Goal: Task Accomplishment & Management: Complete application form

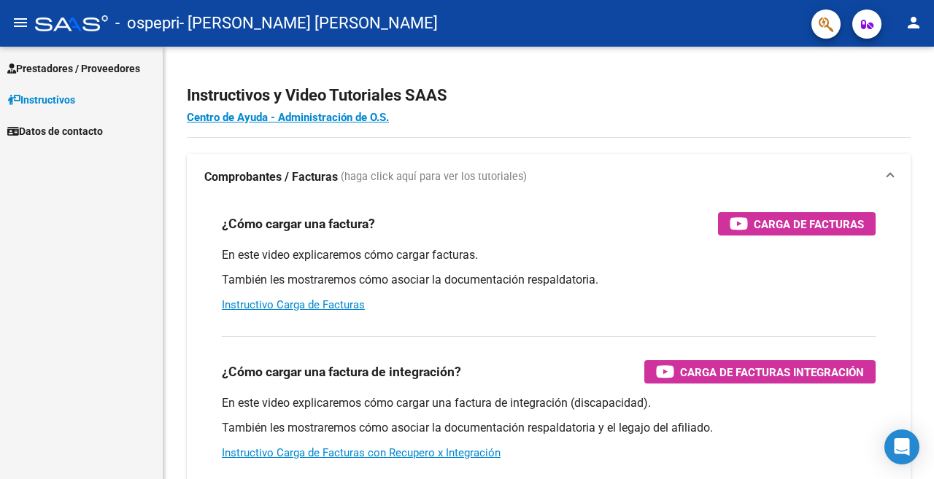
click at [108, 74] on span "Prestadores / Proveedores" at bounding box center [73, 69] width 133 height 16
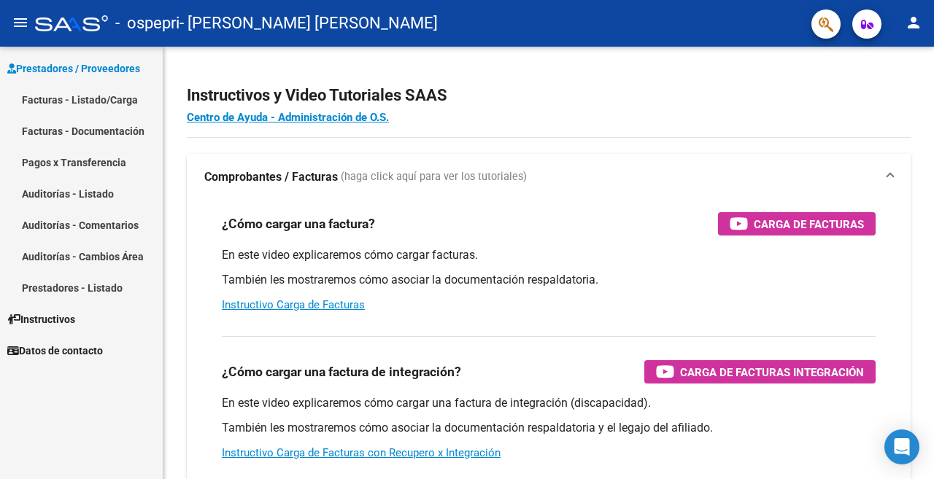
click at [108, 92] on link "Facturas - Listado/Carga" at bounding box center [81, 99] width 163 height 31
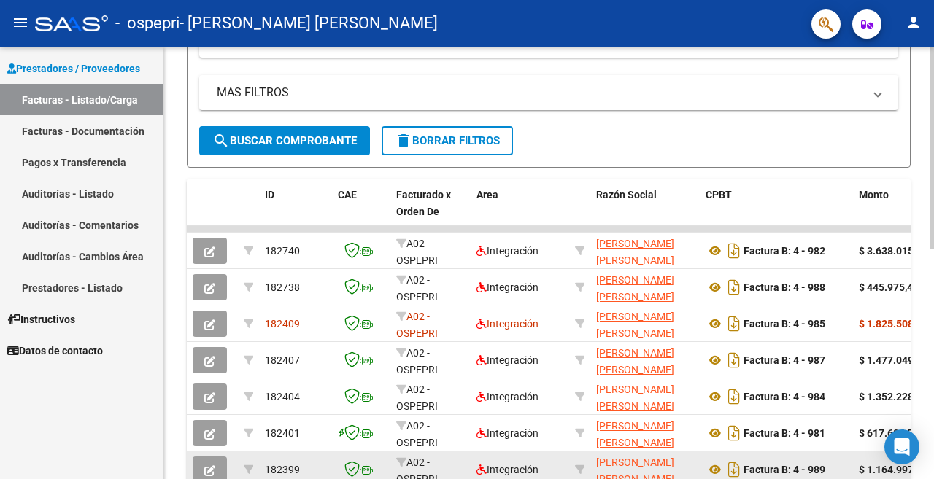
scroll to position [347, 0]
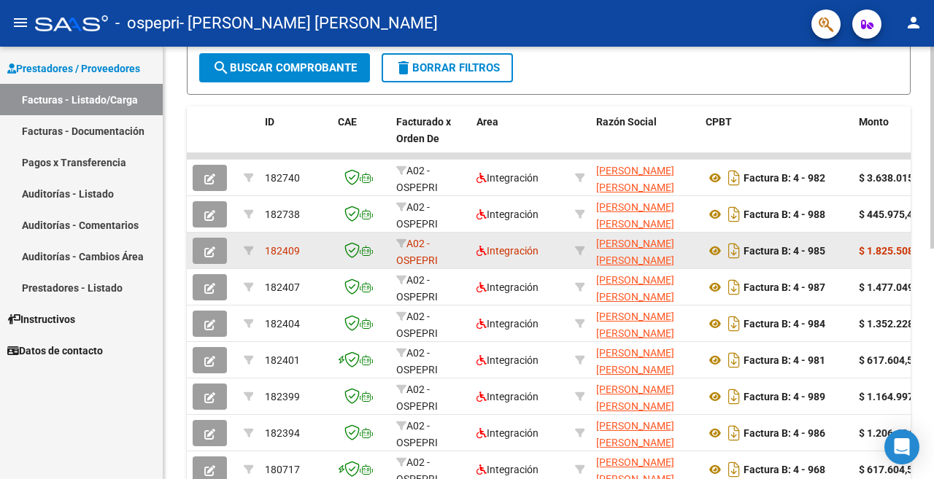
click at [198, 255] on button "button" at bounding box center [210, 251] width 34 height 26
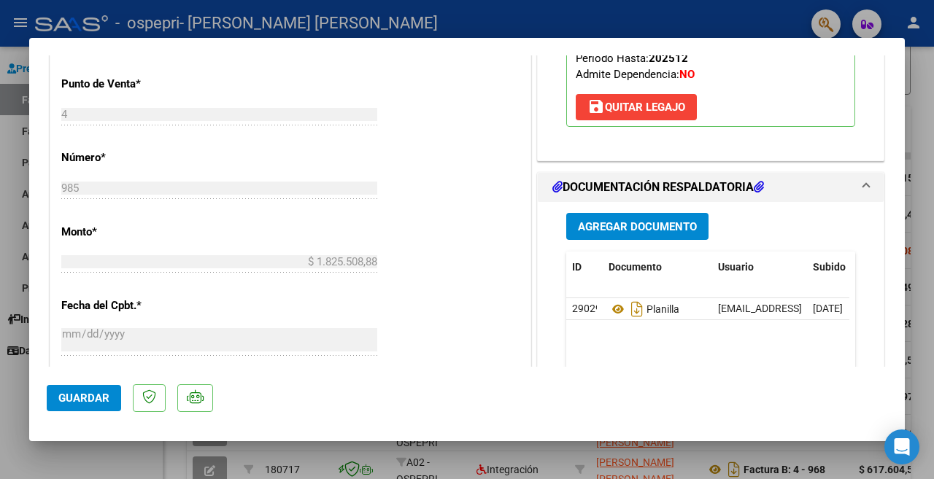
scroll to position [657, 0]
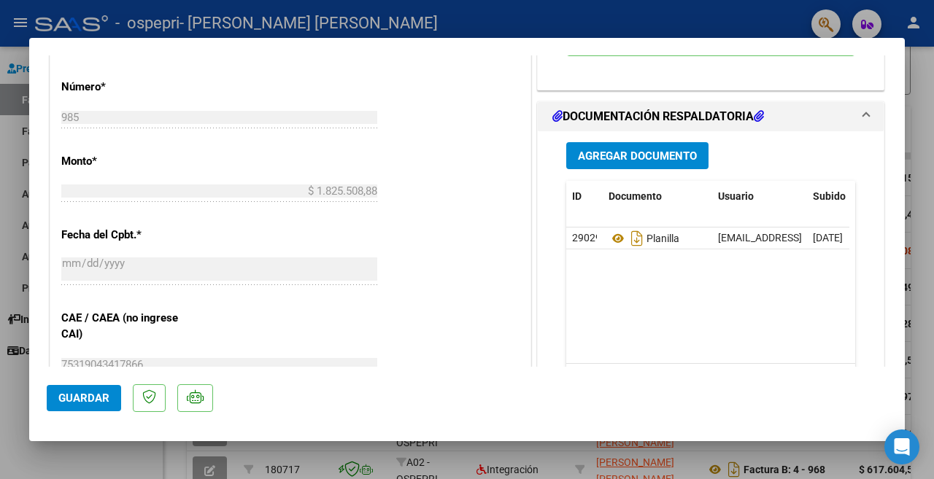
click at [663, 153] on span "Agregar Documento" at bounding box center [637, 156] width 119 height 13
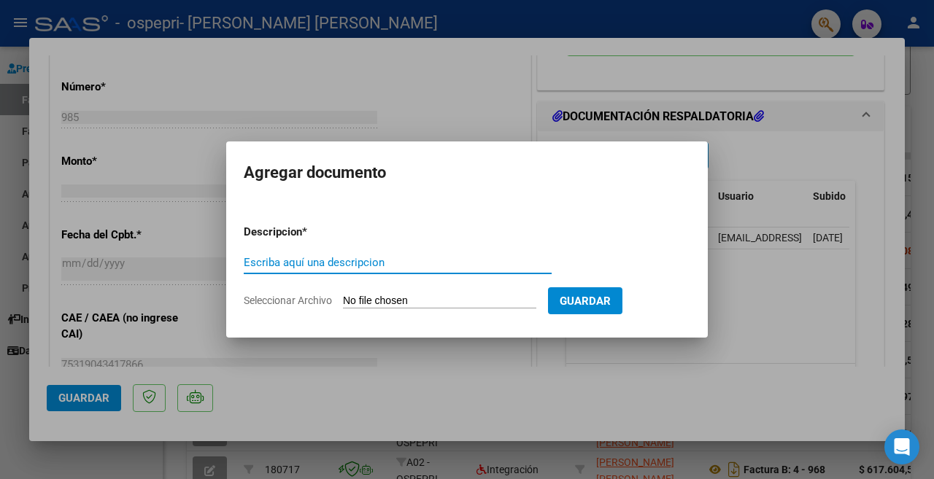
click at [385, 269] on input "Escriba aquí una descripcion" at bounding box center [398, 262] width 308 height 13
type input "planilla"
click at [389, 299] on input "Seleccionar Archivo" at bounding box center [439, 302] width 193 height 14
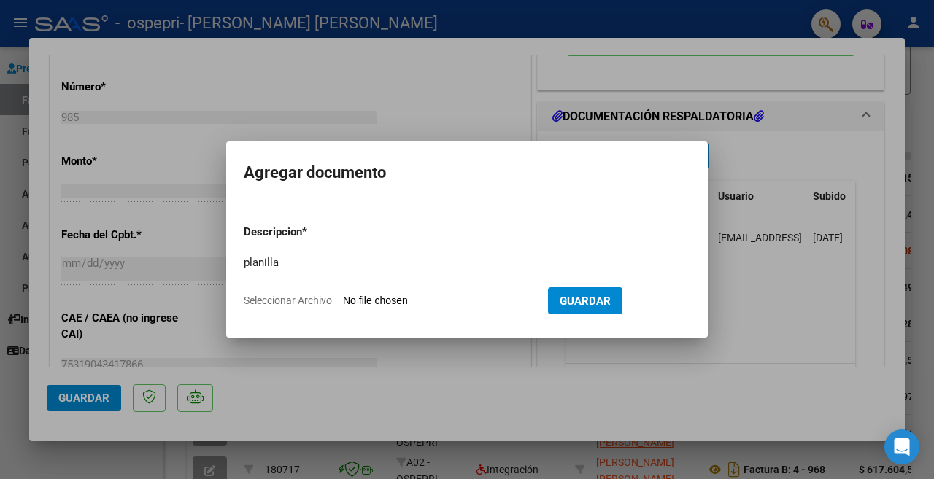
type input "C:\fakepath\[PERSON_NAME].pdf"
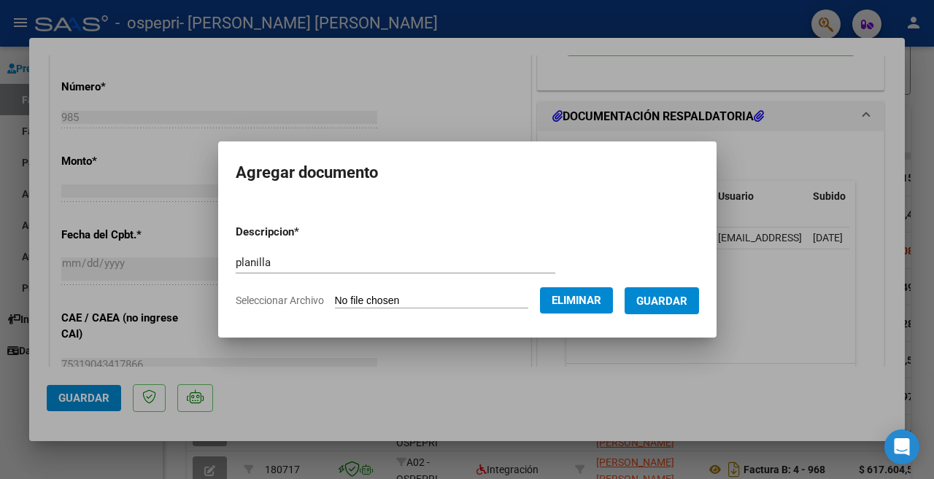
click at [646, 301] on span "Guardar" at bounding box center [661, 301] width 51 height 13
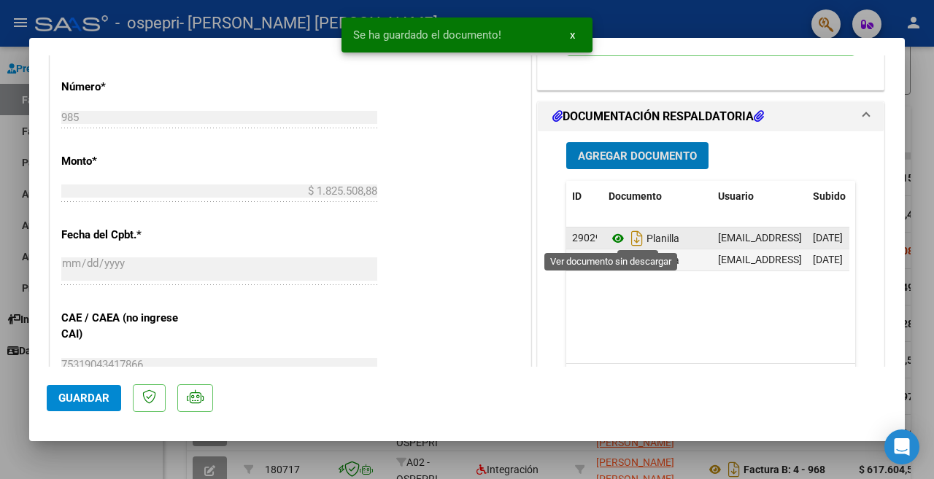
click at [614, 240] on icon at bounding box center [618, 239] width 19 height 18
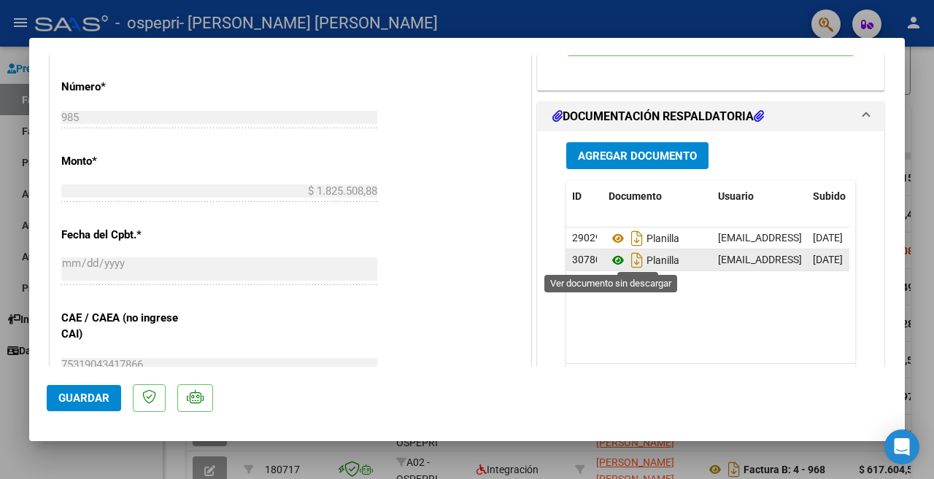
click at [609, 258] on icon at bounding box center [618, 261] width 19 height 18
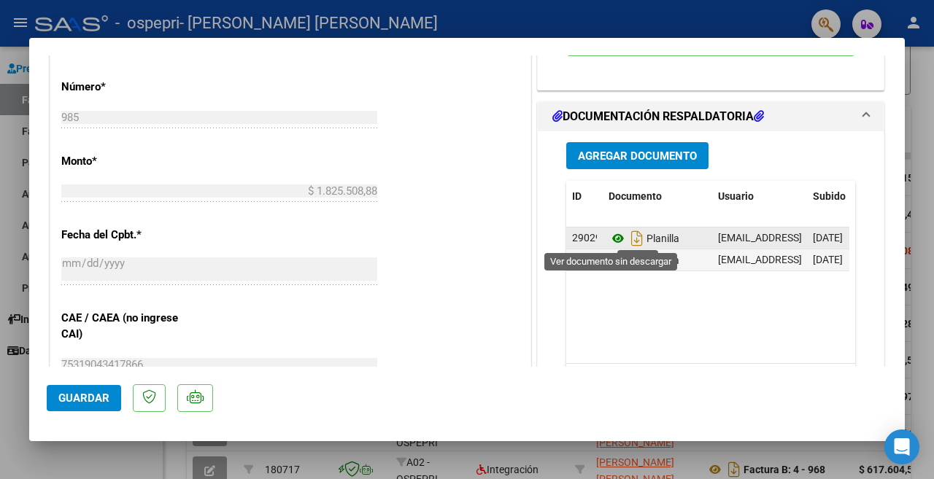
click at [609, 240] on icon at bounding box center [618, 239] width 19 height 18
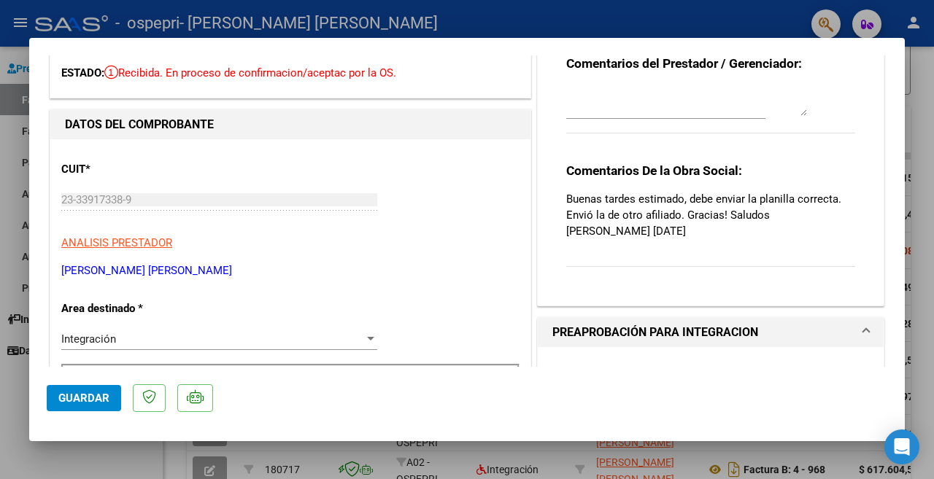
scroll to position [0, 0]
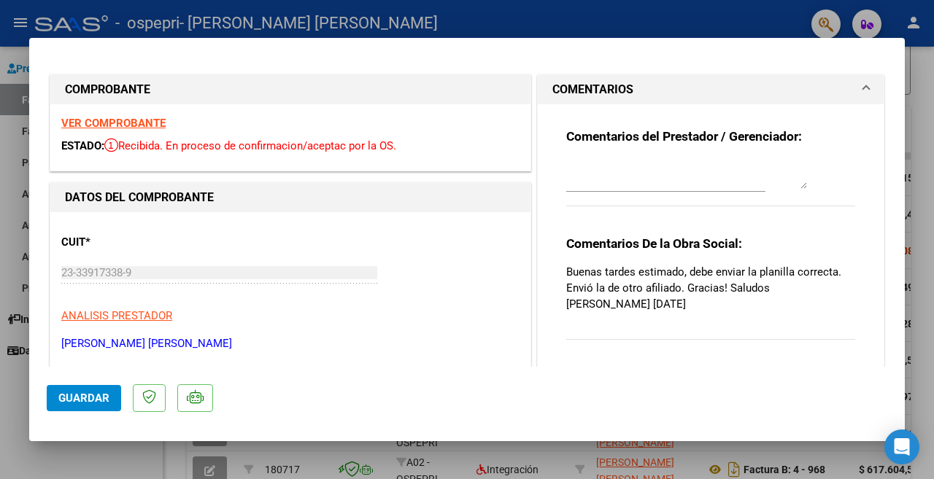
click at [78, 121] on strong "VER COMPROBANTE" at bounding box center [113, 123] width 104 height 13
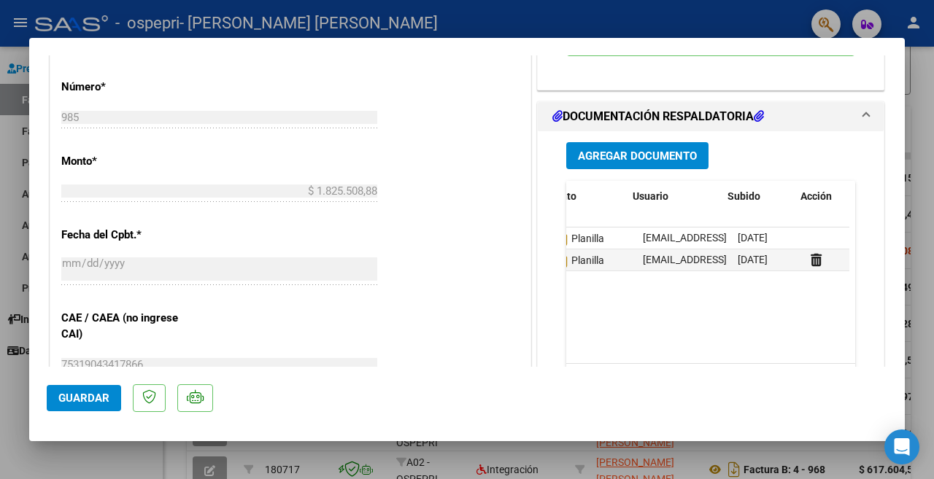
scroll to position [0, 104]
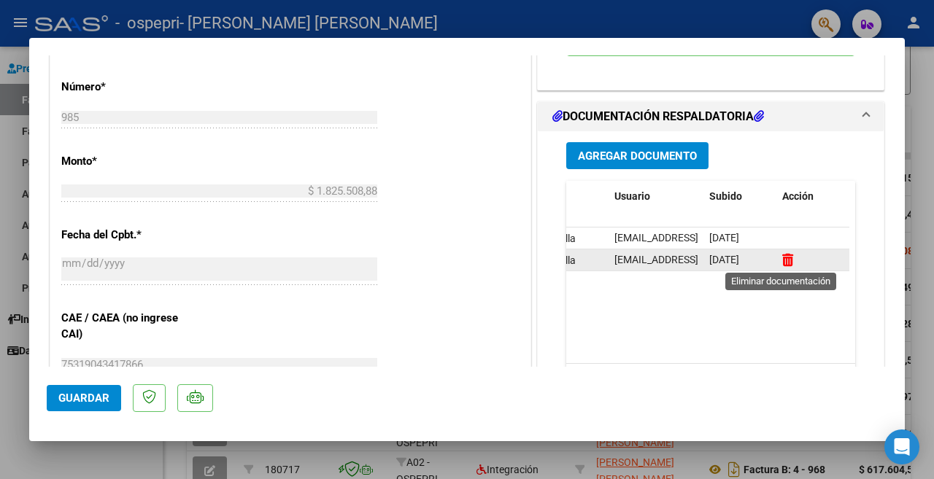
click at [785, 263] on icon at bounding box center [787, 260] width 11 height 14
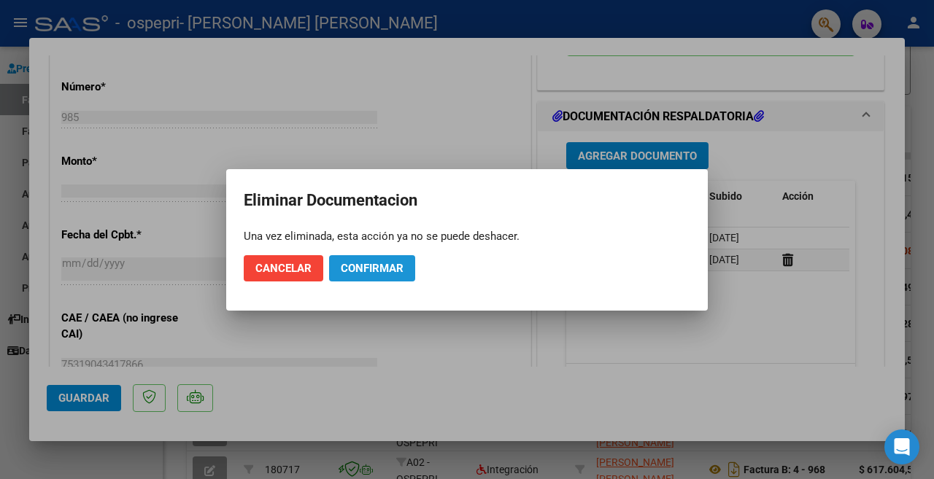
click at [385, 276] on button "Confirmar" at bounding box center [372, 268] width 86 height 26
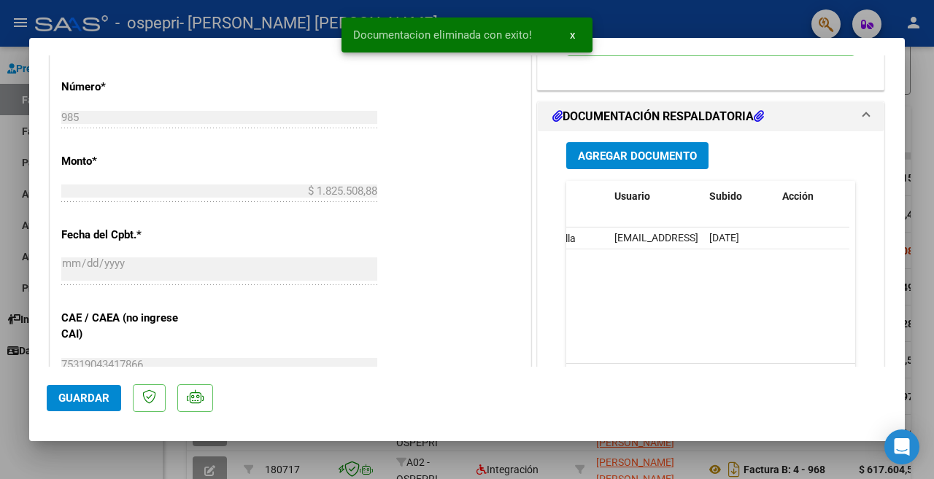
scroll to position [0, 0]
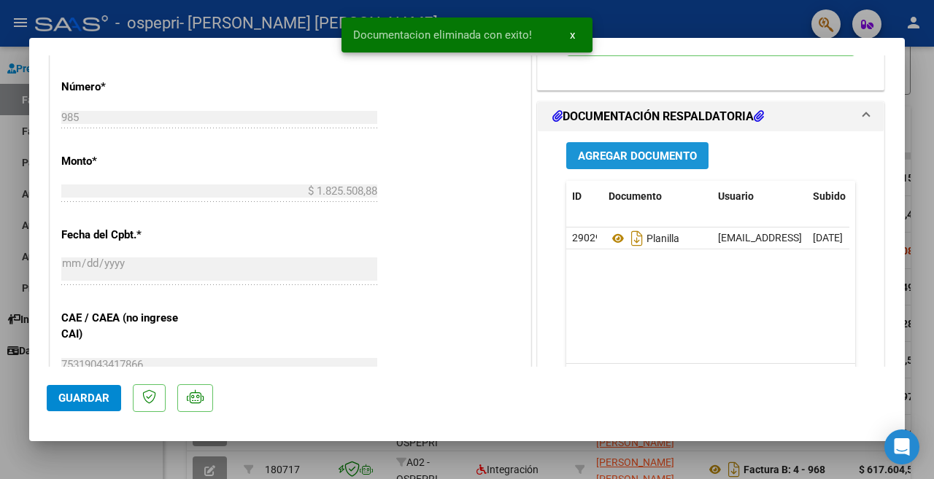
click at [642, 159] on span "Agregar Documento" at bounding box center [637, 156] width 119 height 13
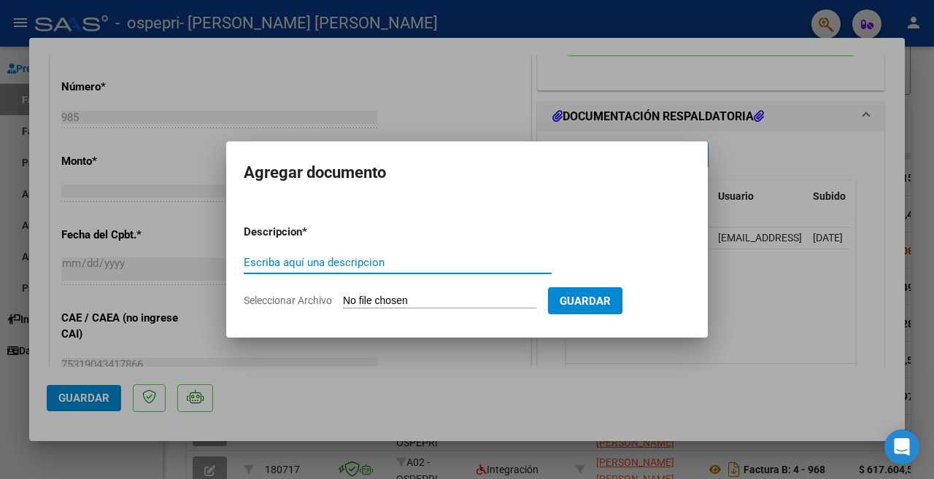
click at [359, 265] on input "Escriba aquí una descripcion" at bounding box center [398, 262] width 308 height 13
type input "planilla"
click at [401, 295] on input "Seleccionar Archivo" at bounding box center [439, 302] width 193 height 14
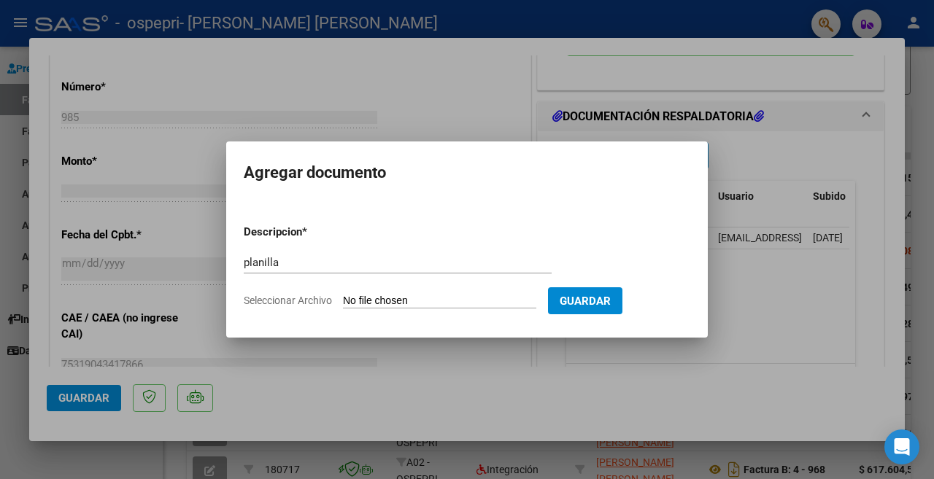
type input "C:\fakepath\[PERSON_NAME].pdf"
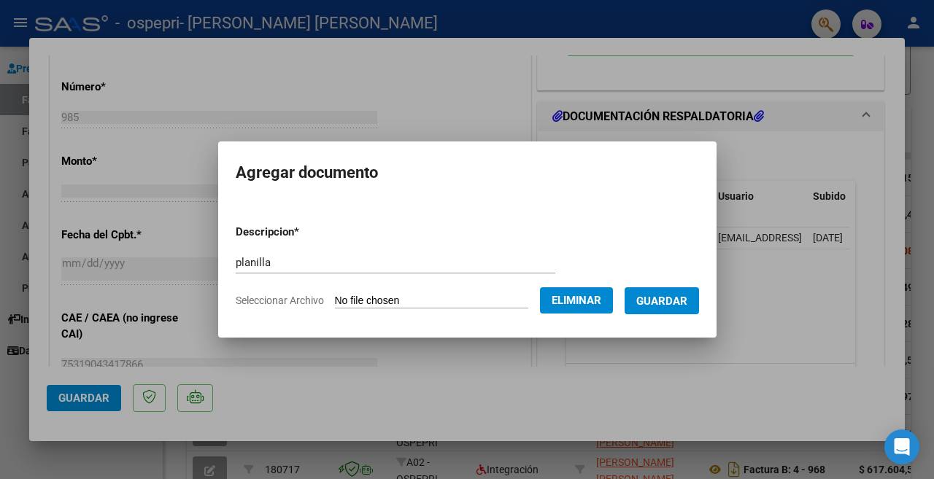
click at [649, 304] on span "Guardar" at bounding box center [661, 301] width 51 height 13
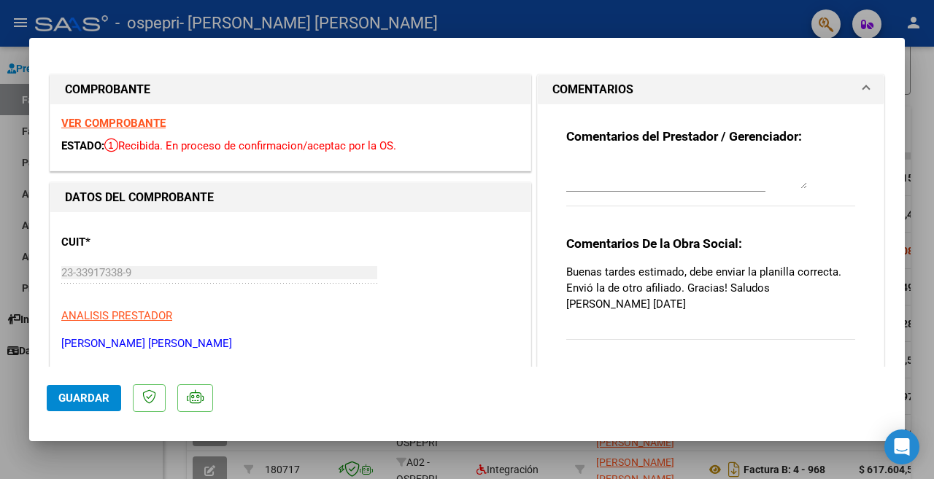
click at [665, 175] on textarea at bounding box center [686, 174] width 241 height 29
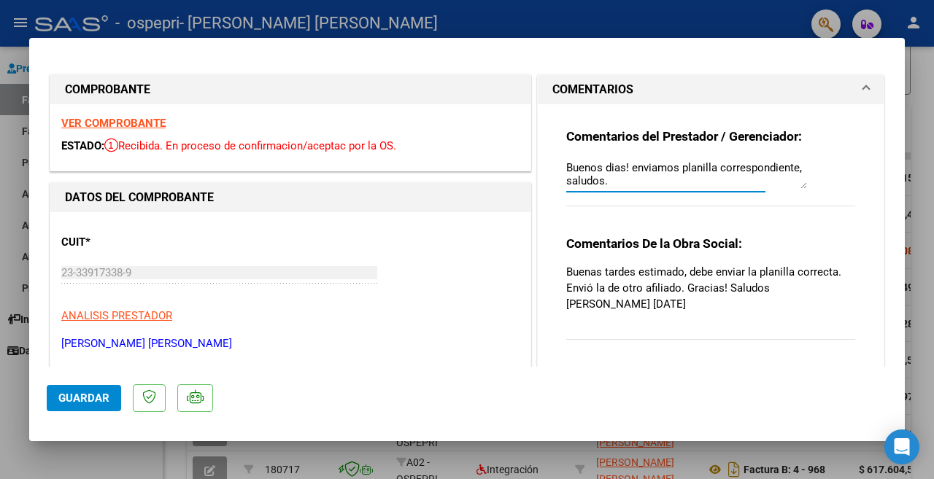
click at [722, 188] on textarea "Buenos dias! enviamos planilla correspondiente, saludos." at bounding box center [686, 174] width 241 height 29
type textarea "Buenos dias! enviamos planilla correspondiente, saludos."
click at [99, 398] on span "Guardar" at bounding box center [83, 398] width 51 height 13
click at [701, 17] on div at bounding box center [467, 239] width 934 height 479
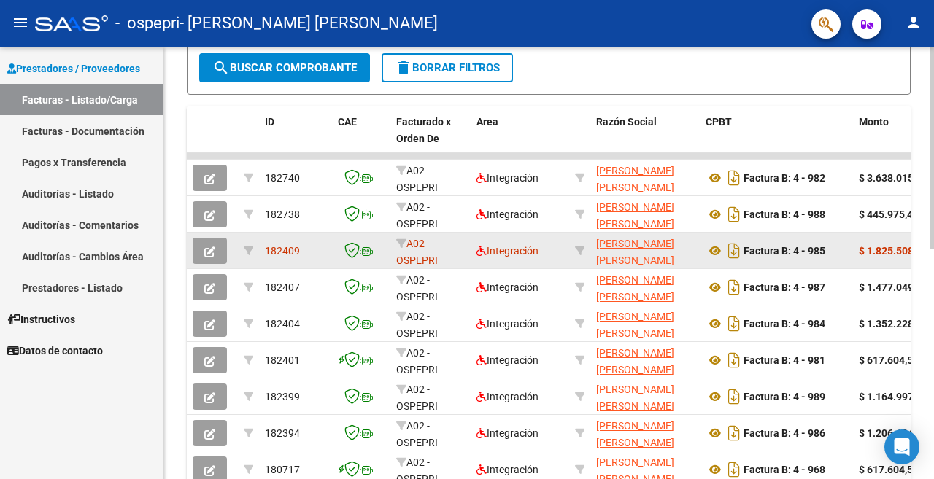
click at [205, 250] on icon "button" at bounding box center [209, 252] width 11 height 11
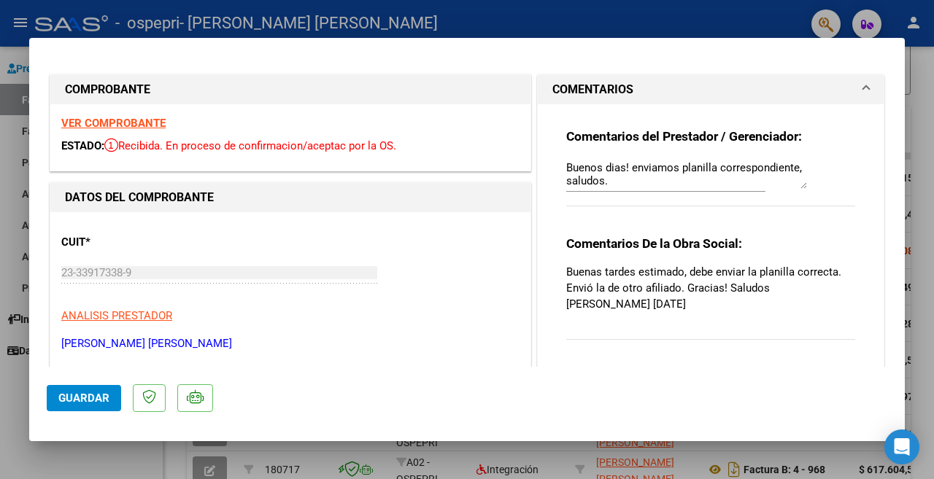
drag, startPoint x: 646, startPoint y: 17, endPoint x: 644, endPoint y: 33, distance: 16.2
click at [646, 18] on div at bounding box center [467, 239] width 934 height 479
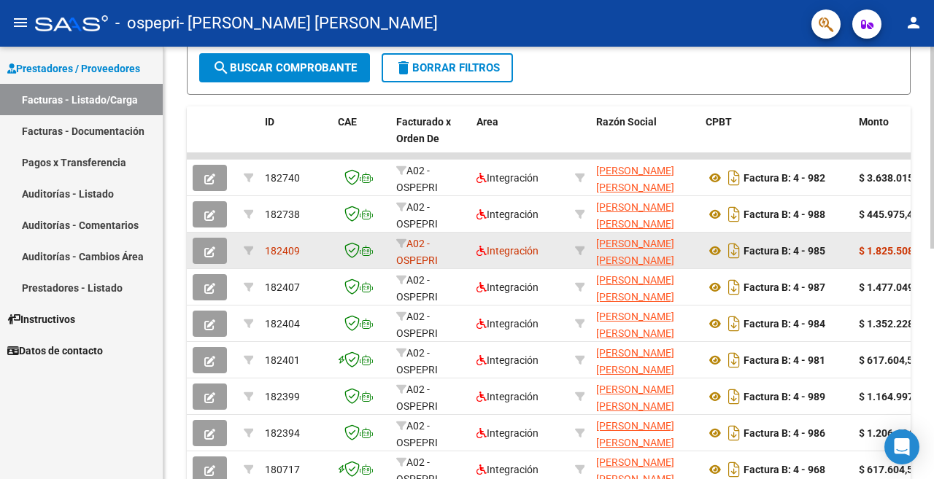
click at [207, 259] on button "button" at bounding box center [210, 251] width 34 height 26
